Goal: Information Seeking & Learning: Learn about a topic

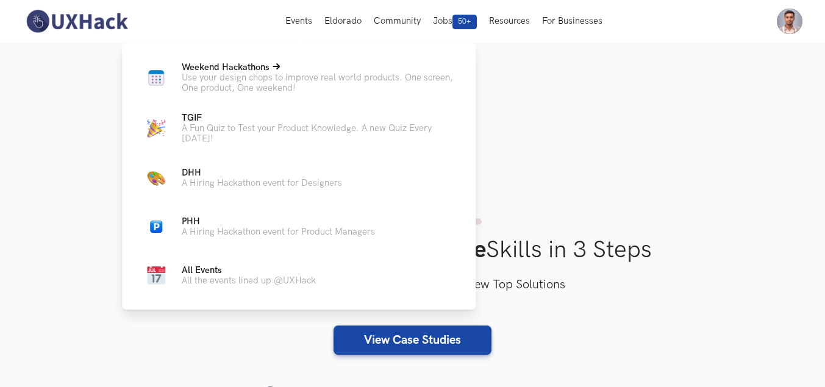
click at [221, 71] on span "Weekend Hackathons Live" at bounding box center [226, 67] width 88 height 10
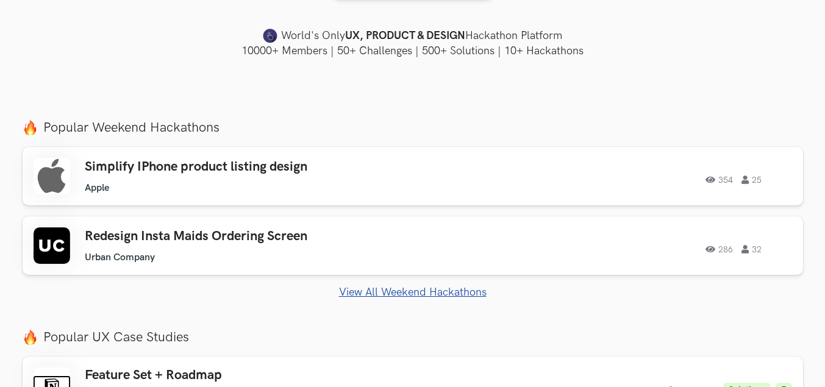
scroll to position [366, 0]
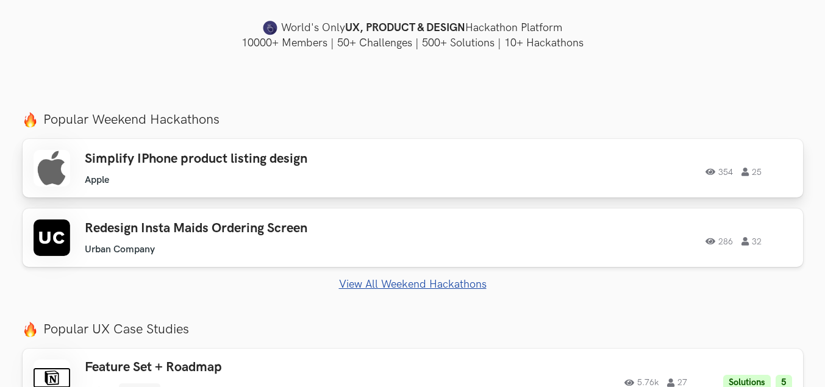
click at [232, 152] on h3 "Simplify IPhone product listing design" at bounding box center [258, 159] width 346 height 16
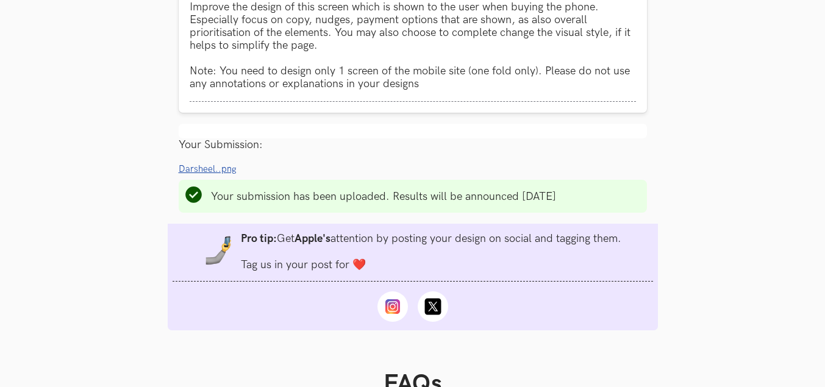
scroll to position [853, 0]
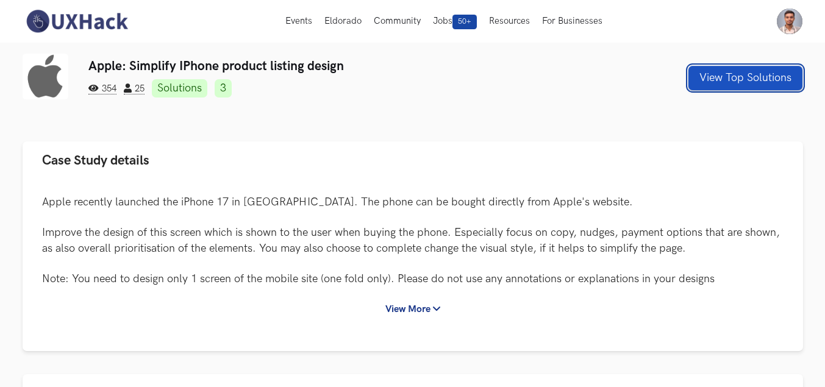
click at [737, 85] on button "View Top Solutions" at bounding box center [745, 78] width 114 height 24
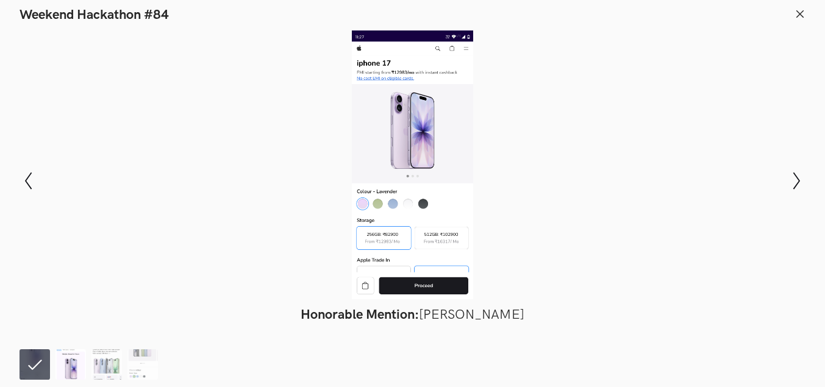
click at [74, 368] on img at bounding box center [70, 364] width 30 height 30
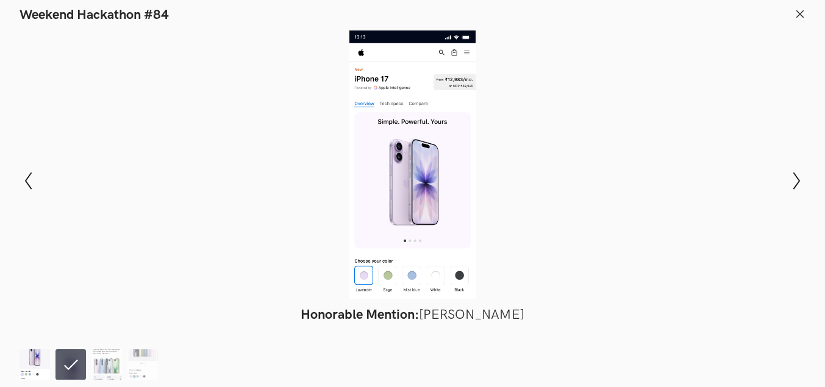
click at [26, 361] on img at bounding box center [35, 364] width 30 height 30
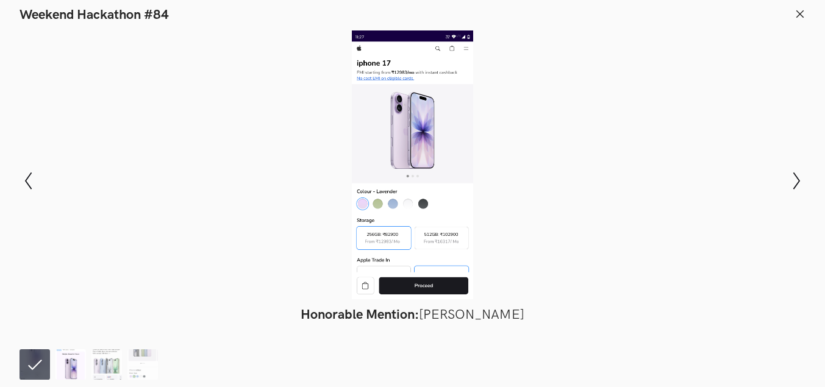
click at [77, 368] on img at bounding box center [70, 364] width 30 height 30
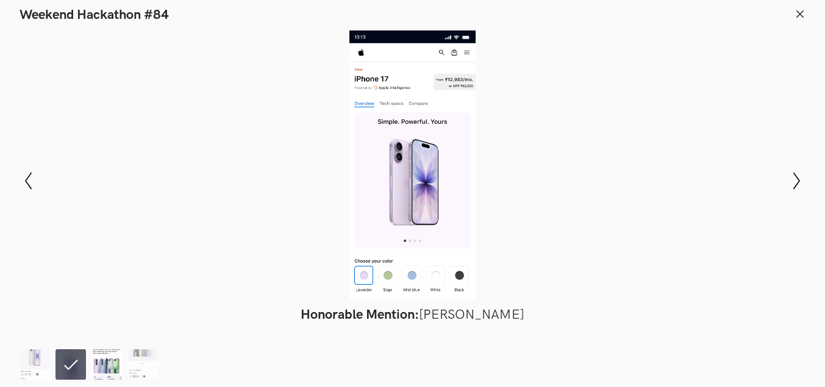
click at [108, 368] on img at bounding box center [106, 364] width 30 height 30
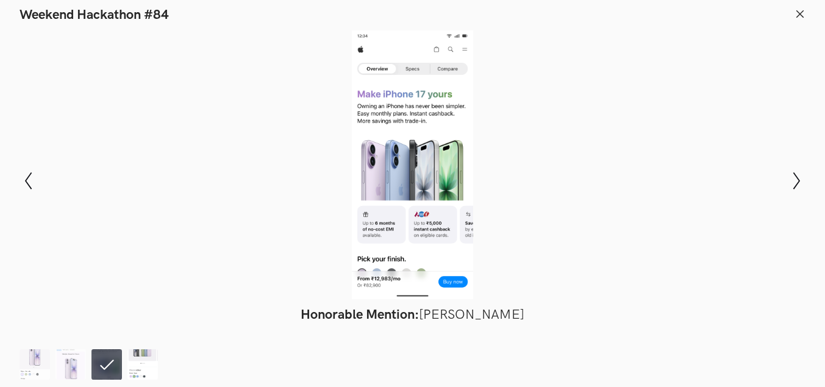
click at [151, 369] on img at bounding box center [142, 364] width 30 height 30
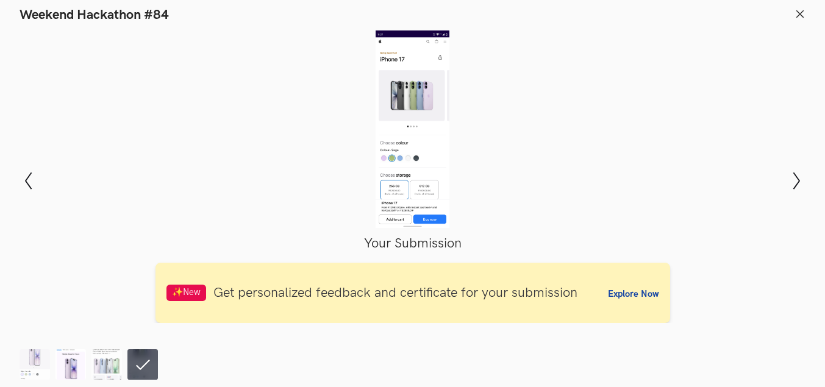
click at [76, 368] on img at bounding box center [70, 364] width 30 height 30
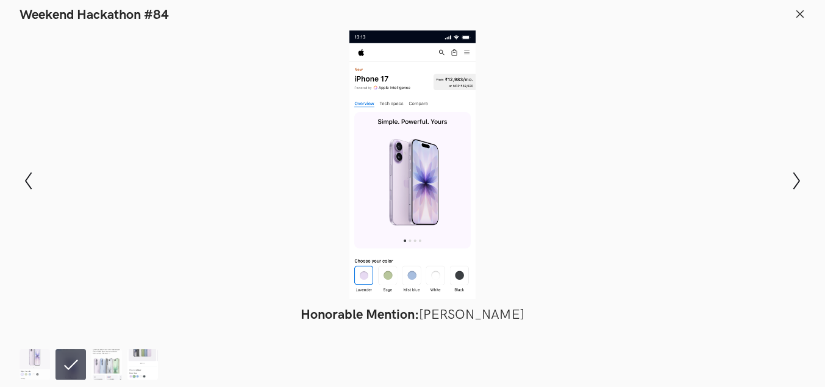
click at [130, 360] on img at bounding box center [142, 364] width 30 height 30
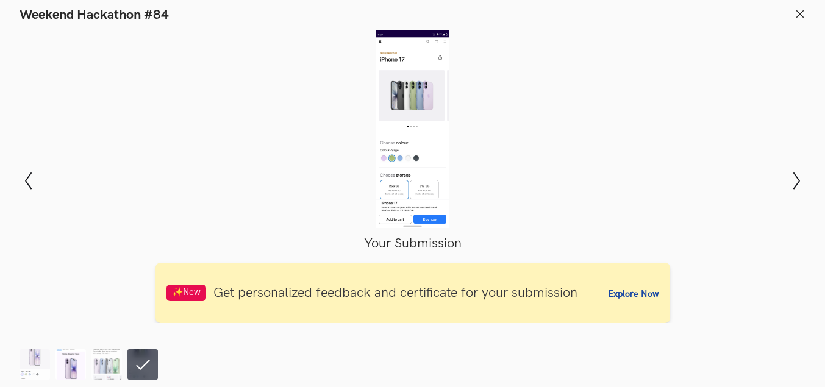
click at [68, 364] on img at bounding box center [70, 364] width 30 height 30
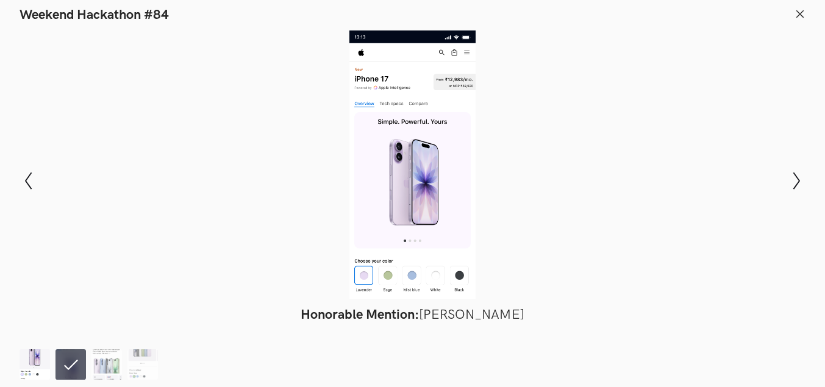
click at [40, 361] on img at bounding box center [35, 364] width 30 height 30
